Goal: Complete application form

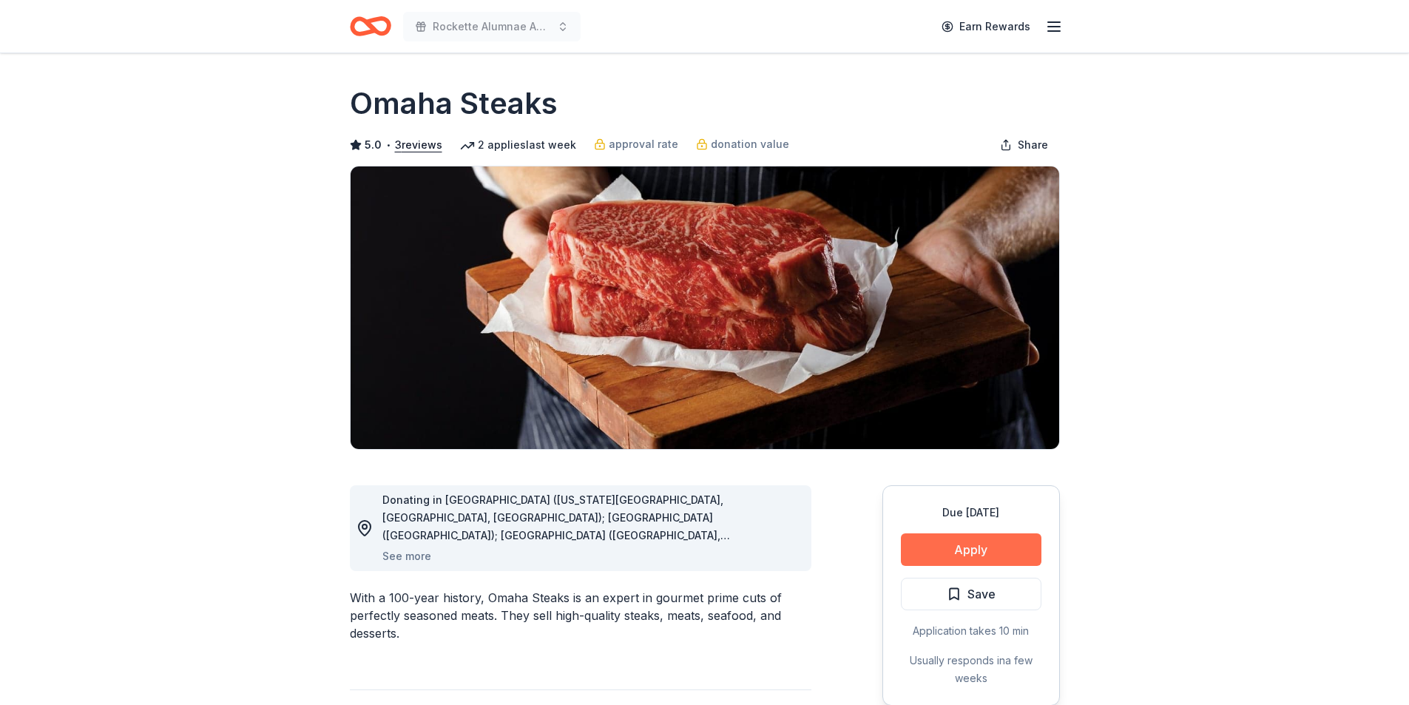
click at [955, 542] on button "Apply" at bounding box center [971, 549] width 141 height 33
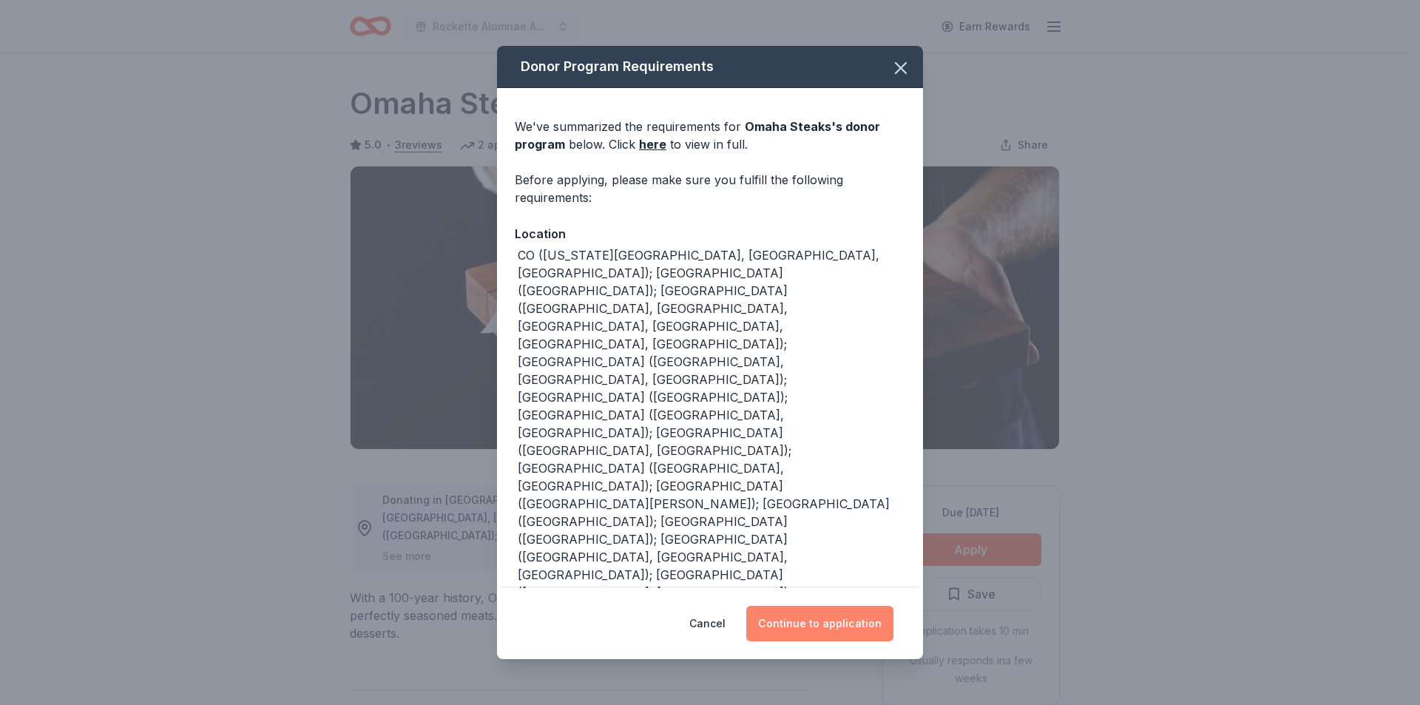
click at [819, 615] on button "Continue to application" at bounding box center [819, 623] width 147 height 35
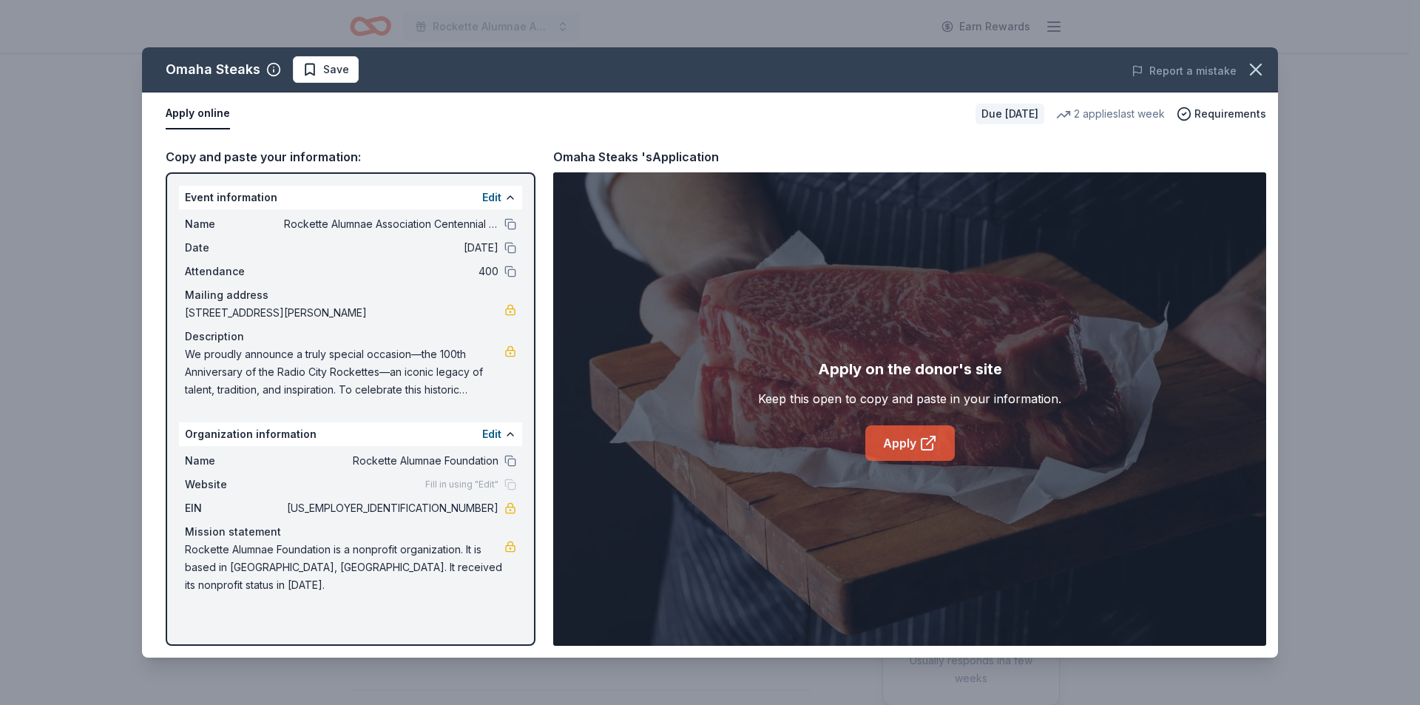
click at [893, 439] on link "Apply" at bounding box center [909, 442] width 89 height 35
drag, startPoint x: 186, startPoint y: 311, endPoint x: 216, endPoint y: 313, distance: 29.7
click at [216, 313] on span "[STREET_ADDRESS][PERSON_NAME]" at bounding box center [344, 313] width 319 height 18
drag, startPoint x: 216, startPoint y: 313, endPoint x: 200, endPoint y: 311, distance: 16.4
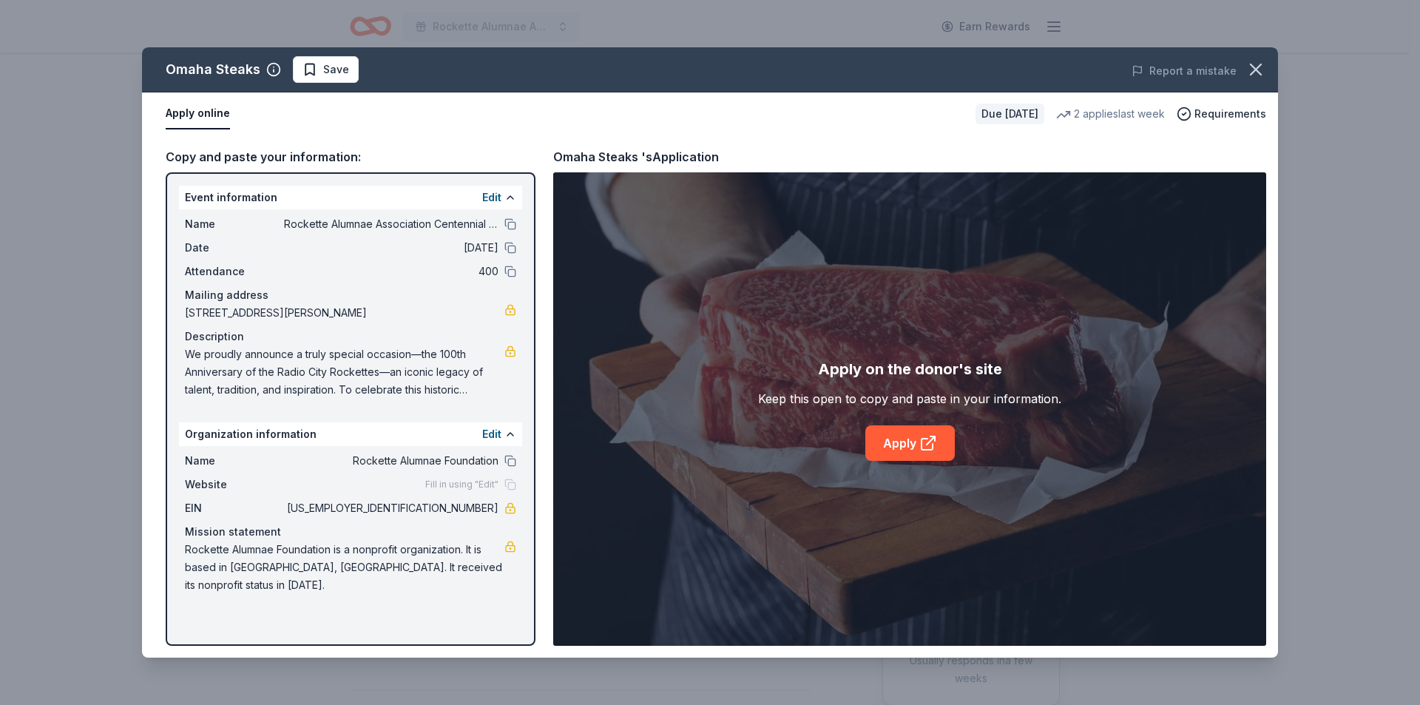
click at [215, 313] on span "[STREET_ADDRESS][PERSON_NAME]" at bounding box center [344, 313] width 319 height 18
drag, startPoint x: 186, startPoint y: 311, endPoint x: 266, endPoint y: 316, distance: 80.7
click at [266, 316] on span "[STREET_ADDRESS][PERSON_NAME]" at bounding box center [344, 313] width 319 height 18
click at [490, 195] on button "Edit" at bounding box center [491, 198] width 19 height 18
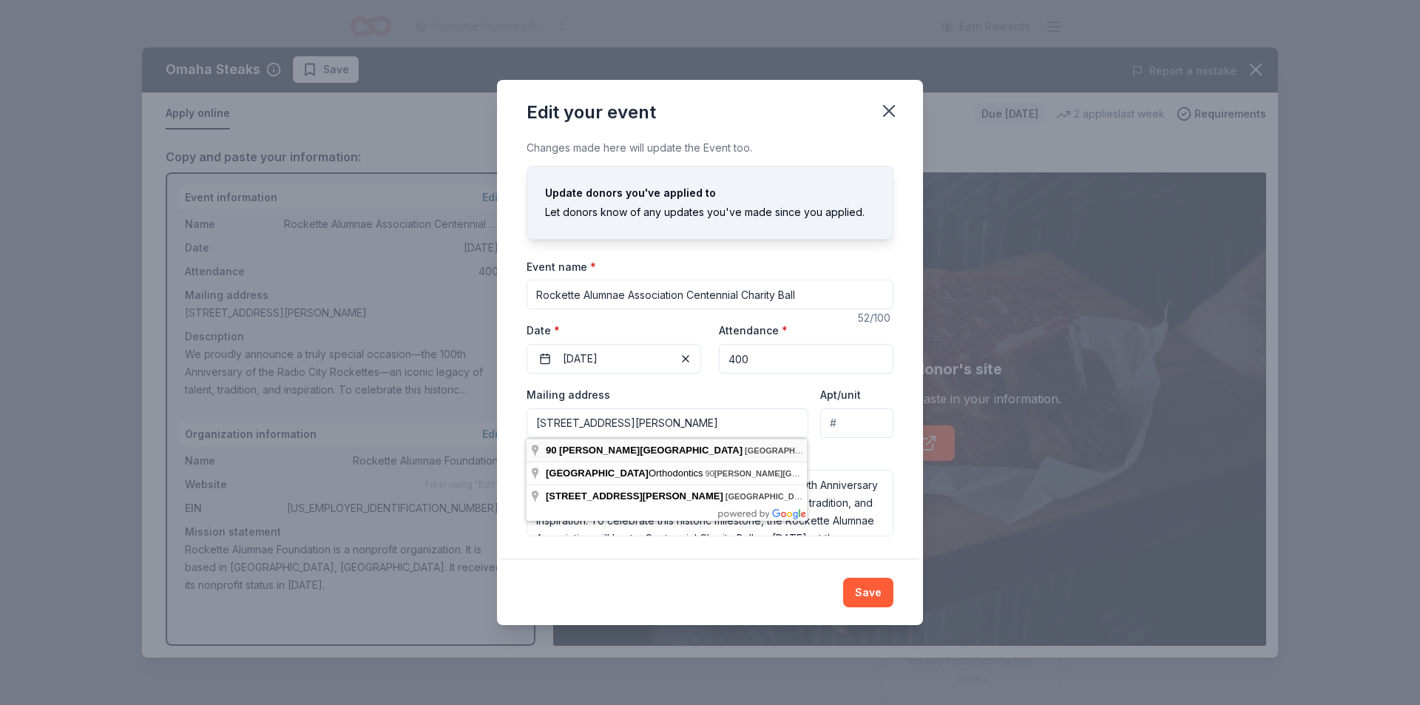
drag, startPoint x: 537, startPoint y: 426, endPoint x: 748, endPoint y: 439, distance: 211.9
click at [748, 439] on body "Rockette Alumnae Association Centennial Charity Ball Earn Rewards Due [DATE] Sh…" at bounding box center [704, 352] width 1409 height 705
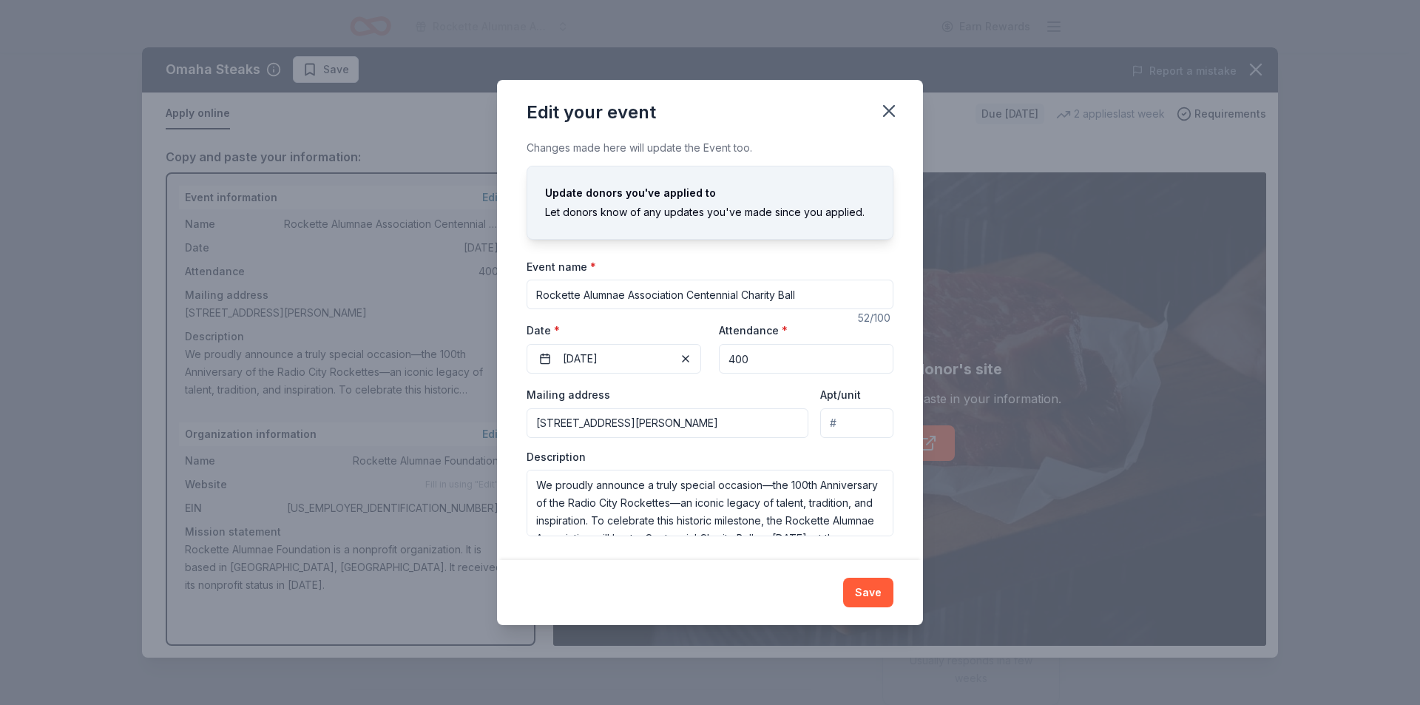
click at [892, 385] on div "Apt/unit" at bounding box center [856, 411] width 73 height 53
click at [880, 110] on icon "button" at bounding box center [889, 111] width 21 height 21
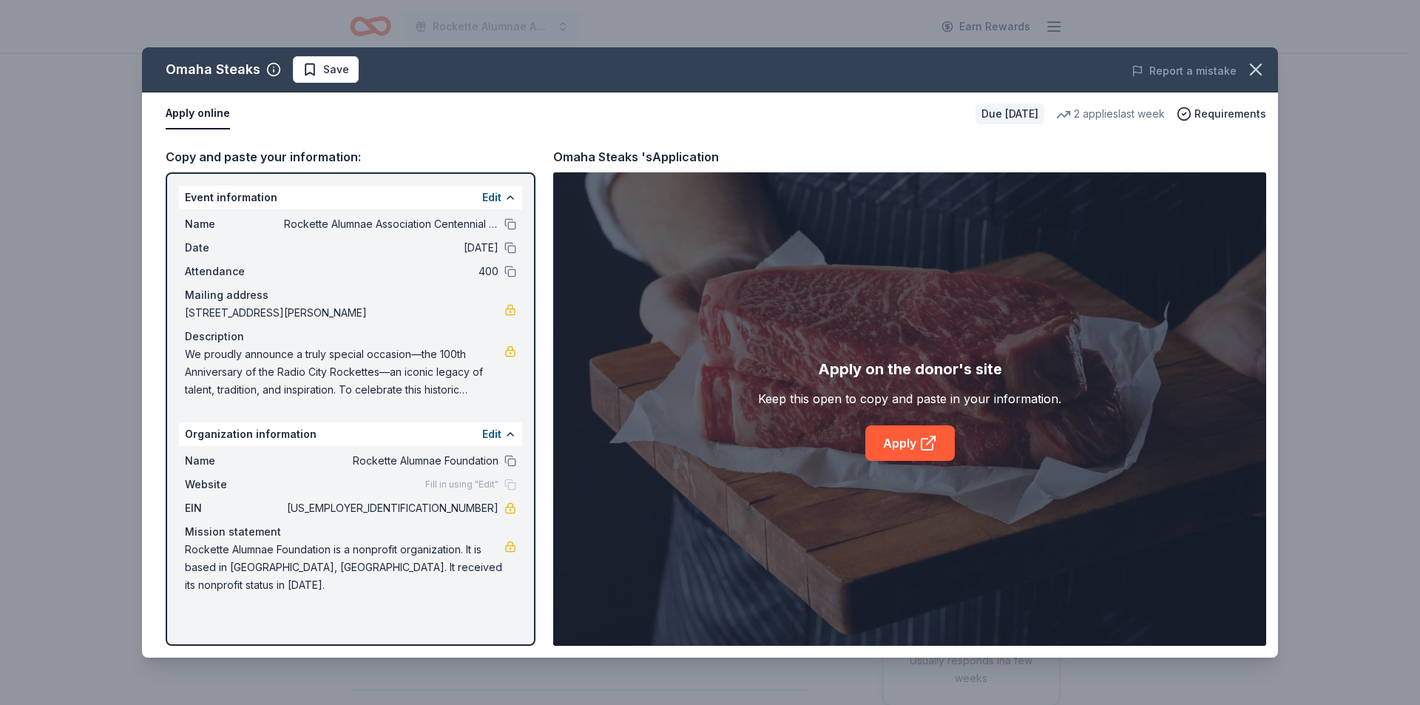
click at [450, 512] on span "[US_EMPLOYER_IDENTIFICATION_NUMBER]" at bounding box center [391, 508] width 214 height 18
click at [444, 510] on span "[US_EMPLOYER_IDENTIFICATION_NUMBER]" at bounding box center [391, 508] width 214 height 18
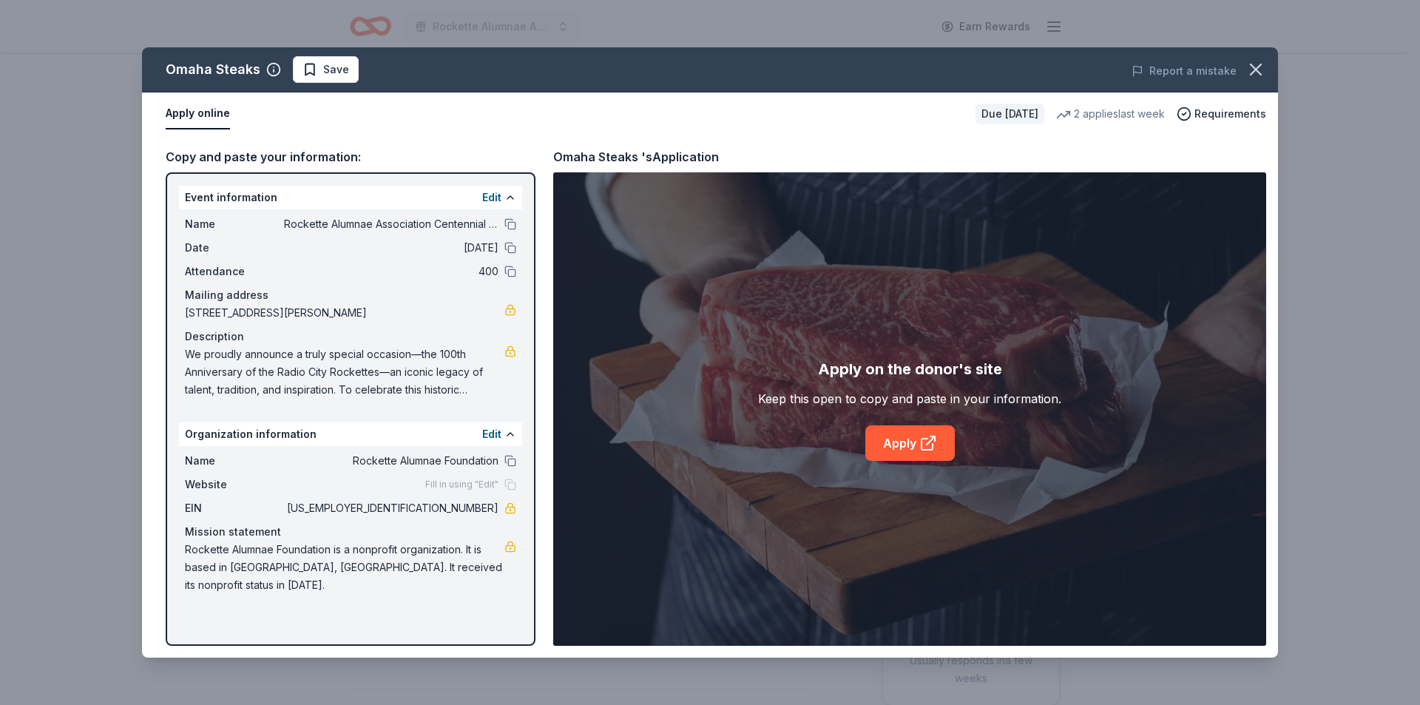
drag, startPoint x: 444, startPoint y: 510, endPoint x: 475, endPoint y: 511, distance: 31.1
click at [475, 511] on span "[US_EMPLOYER_IDENTIFICATION_NUMBER]" at bounding box center [391, 508] width 214 height 18
